Goal: Information Seeking & Learning: Find specific fact

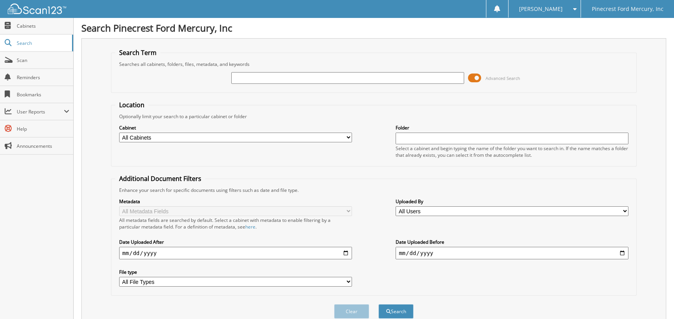
click at [274, 72] on input "text" at bounding box center [347, 78] width 233 height 12
type input "NFB87634"
click at [379, 304] on button "Search" at bounding box center [396, 311] width 35 height 14
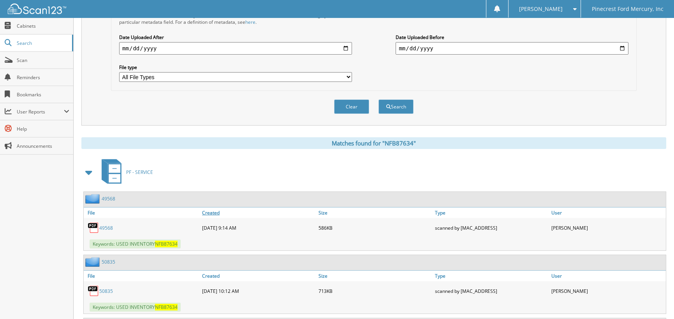
scroll to position [273, 0]
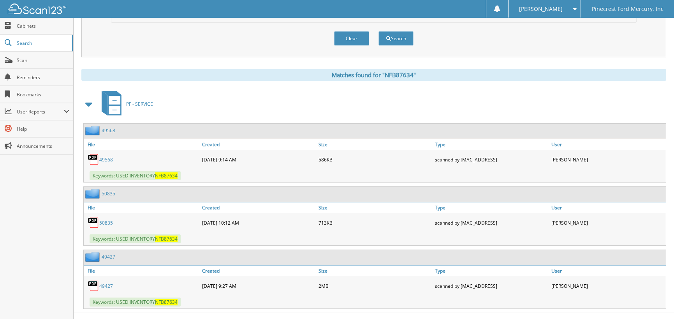
click at [107, 282] on link "49427" at bounding box center [106, 285] width 14 height 7
click at [108, 219] on link "50835" at bounding box center [106, 222] width 14 height 7
click at [112, 156] on link "49568" at bounding box center [106, 159] width 14 height 7
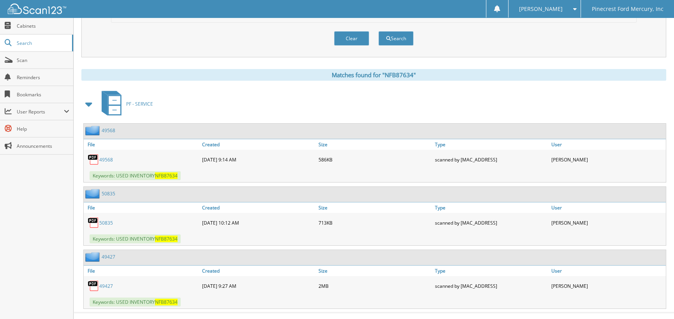
click at [112, 156] on link "49568" at bounding box center [106, 159] width 14 height 7
